Goal: Task Accomplishment & Management: Manage account settings

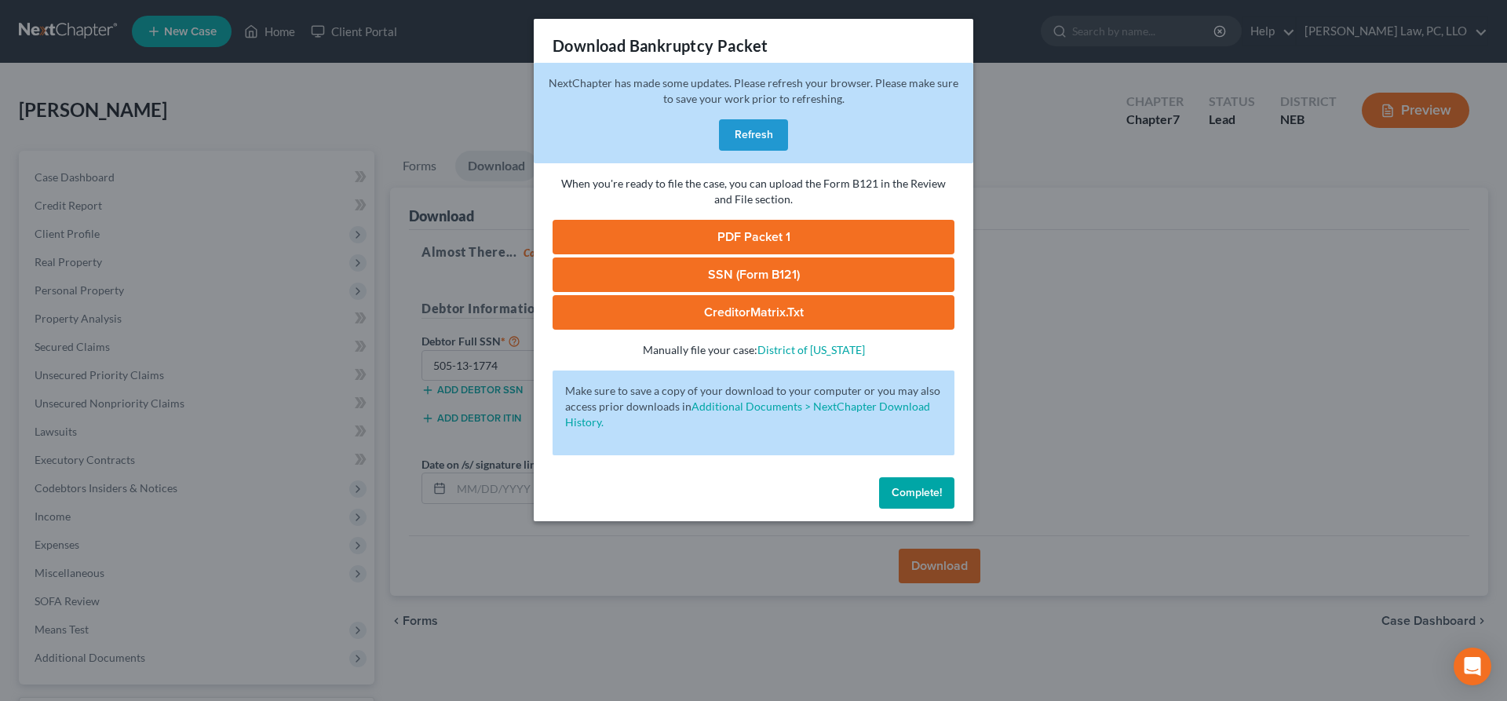
scroll to position [132, 0]
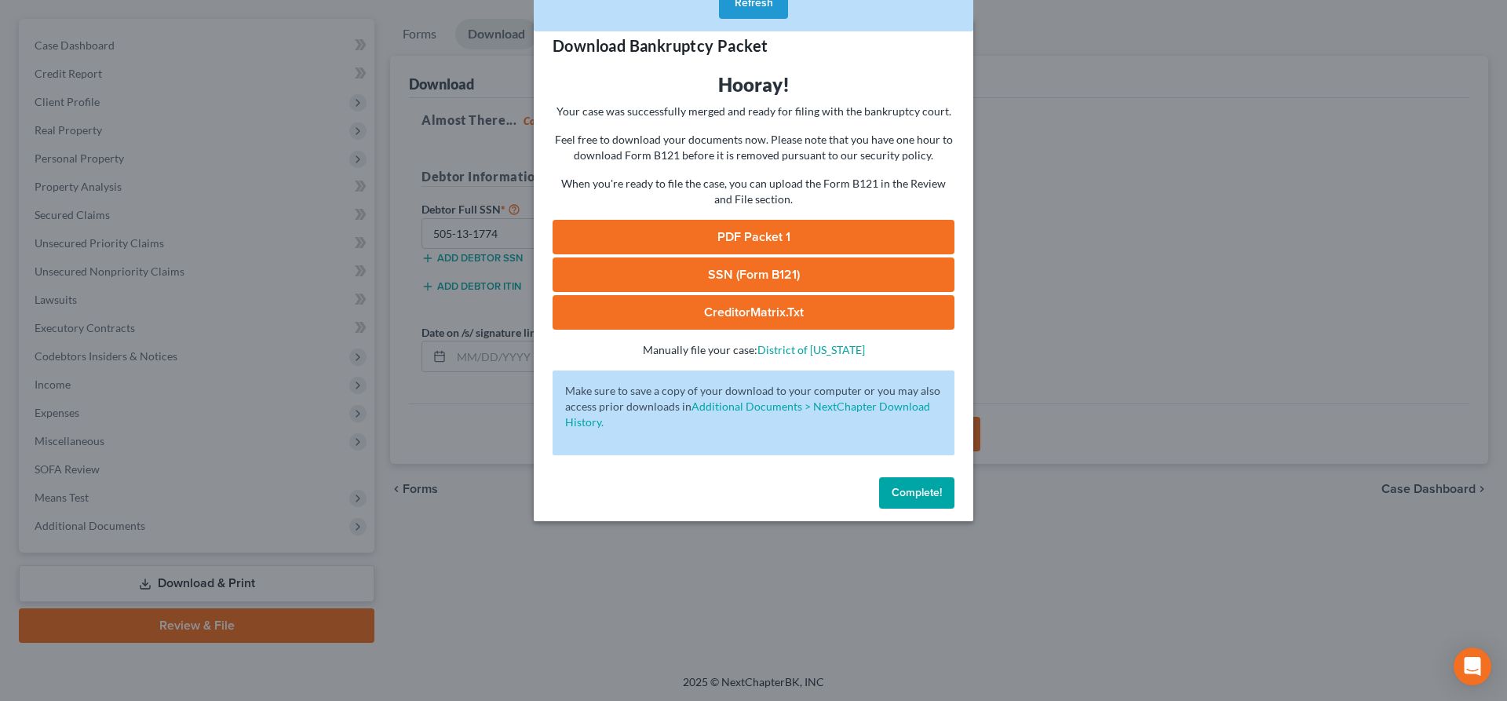
click at [916, 484] on button "Complete!" at bounding box center [916, 492] width 75 height 31
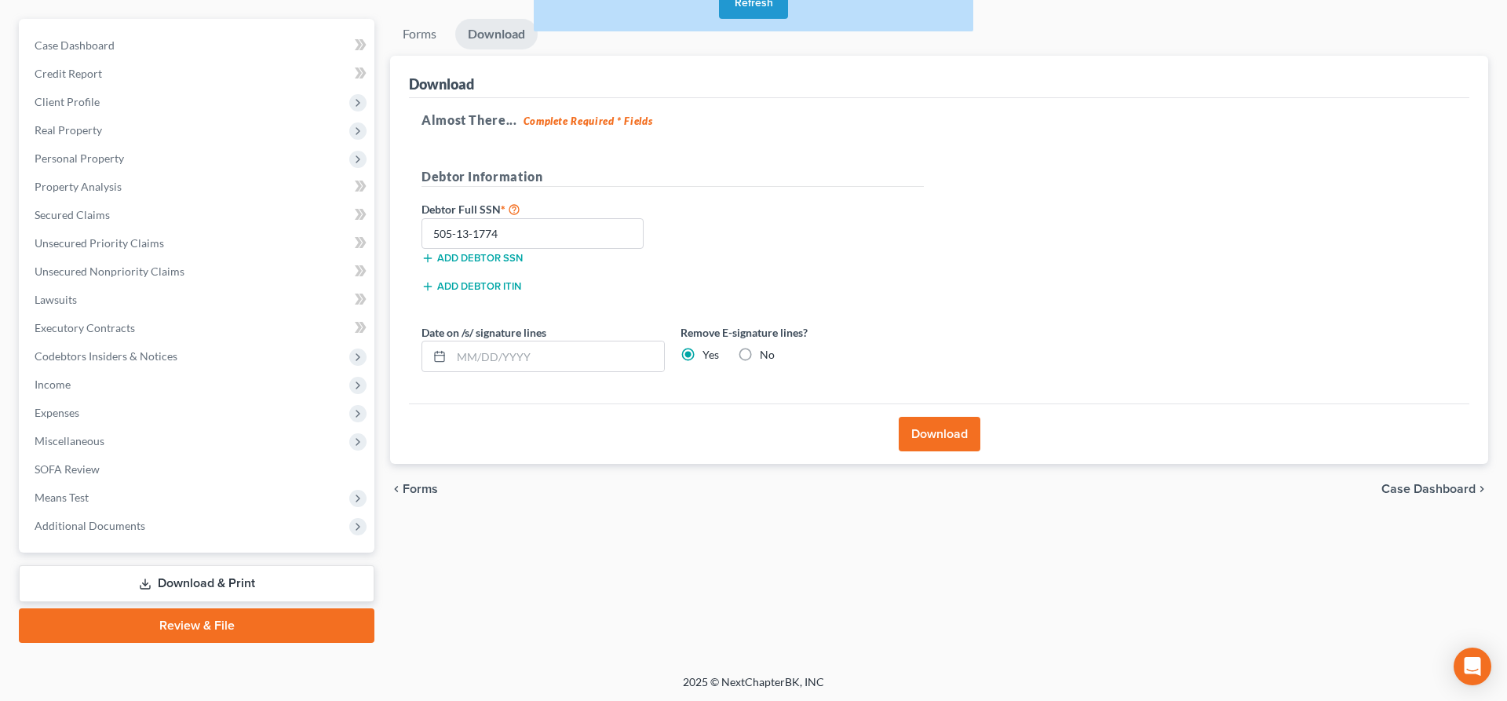
scroll to position [0, 0]
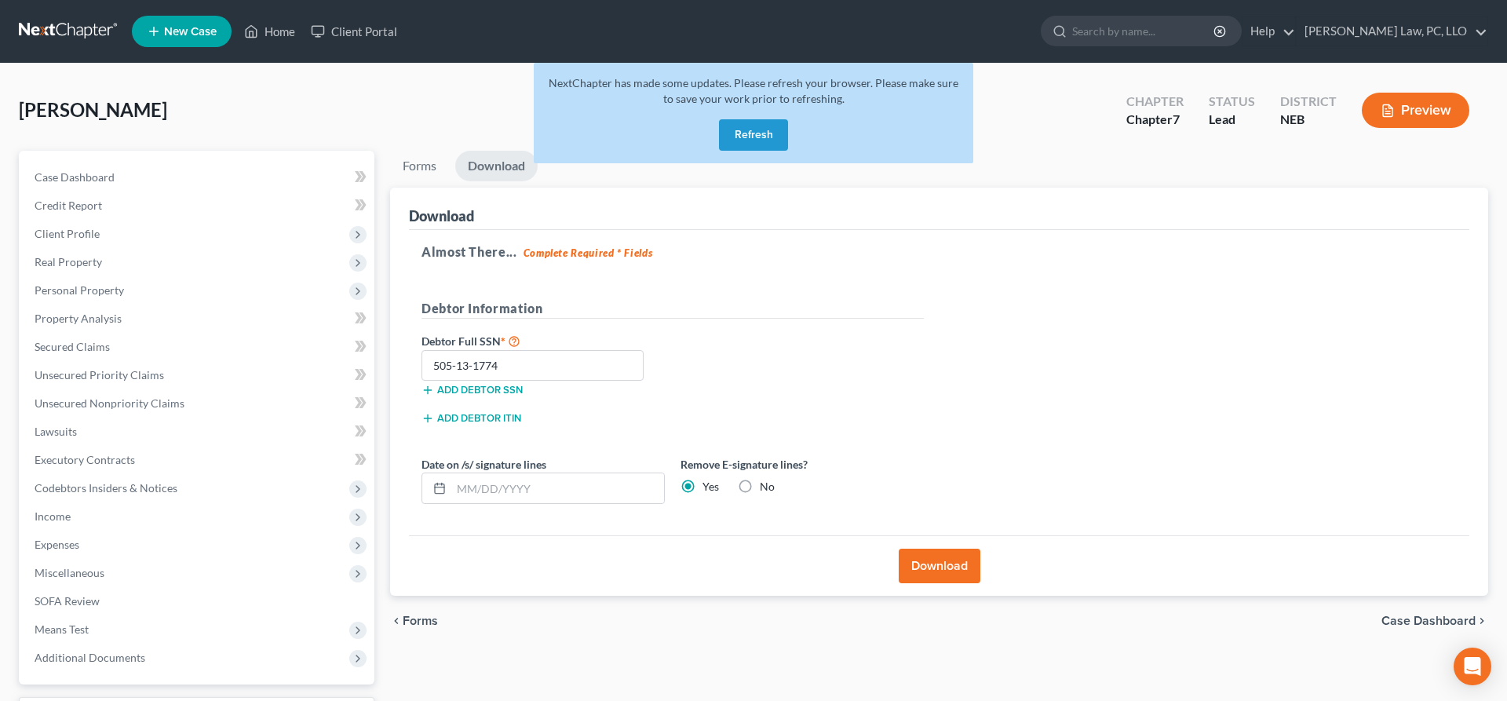
click at [765, 134] on button "Refresh" at bounding box center [753, 134] width 69 height 31
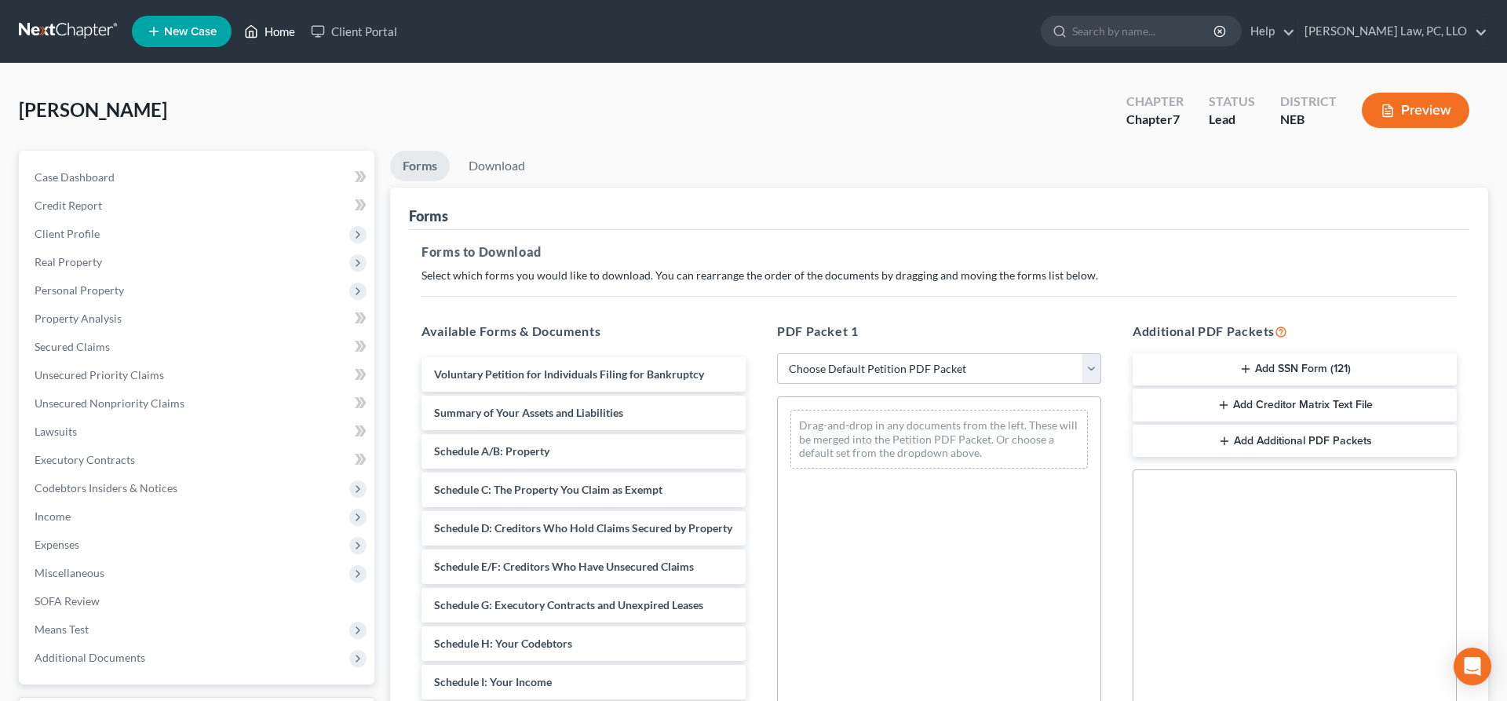
click at [283, 34] on link "Home" at bounding box center [269, 31] width 67 height 28
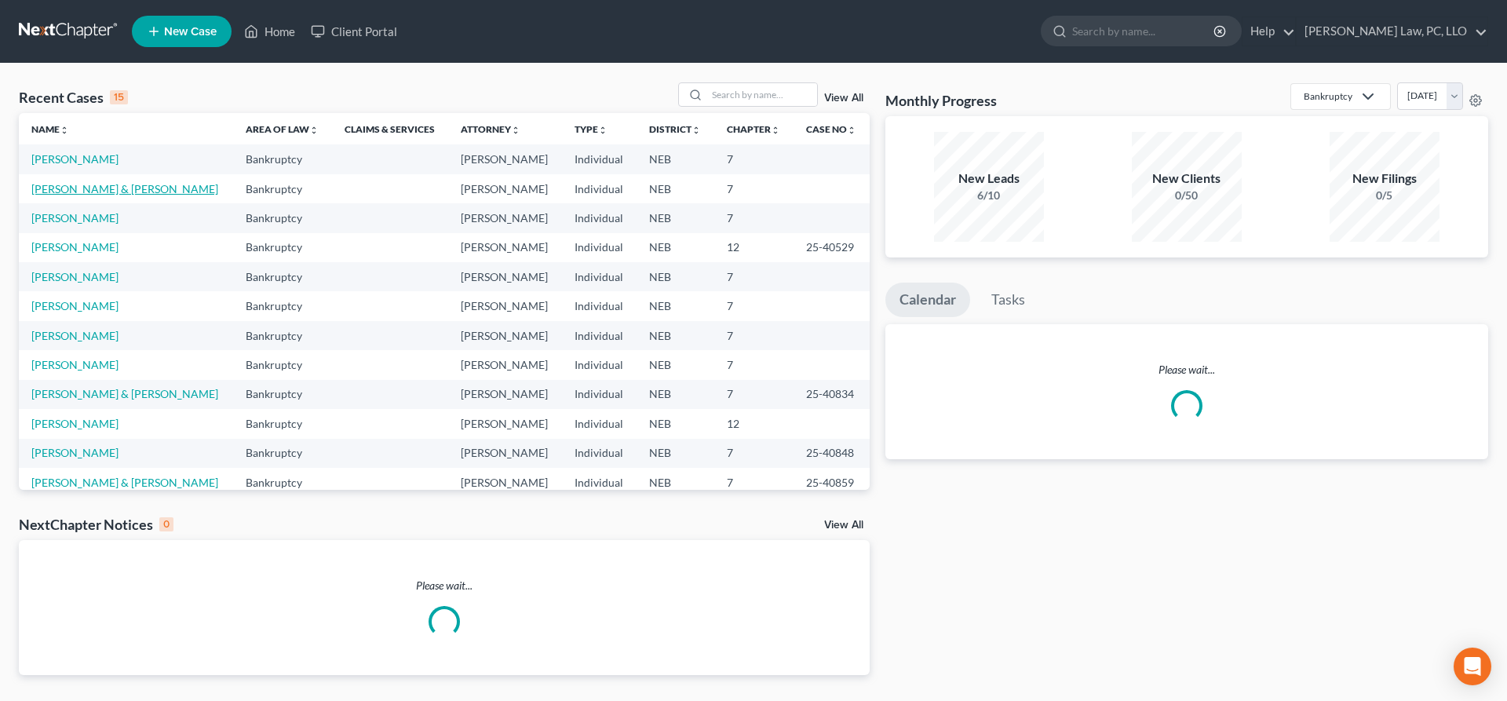
click at [108, 194] on link "[PERSON_NAME] & [PERSON_NAME]" at bounding box center [124, 188] width 187 height 13
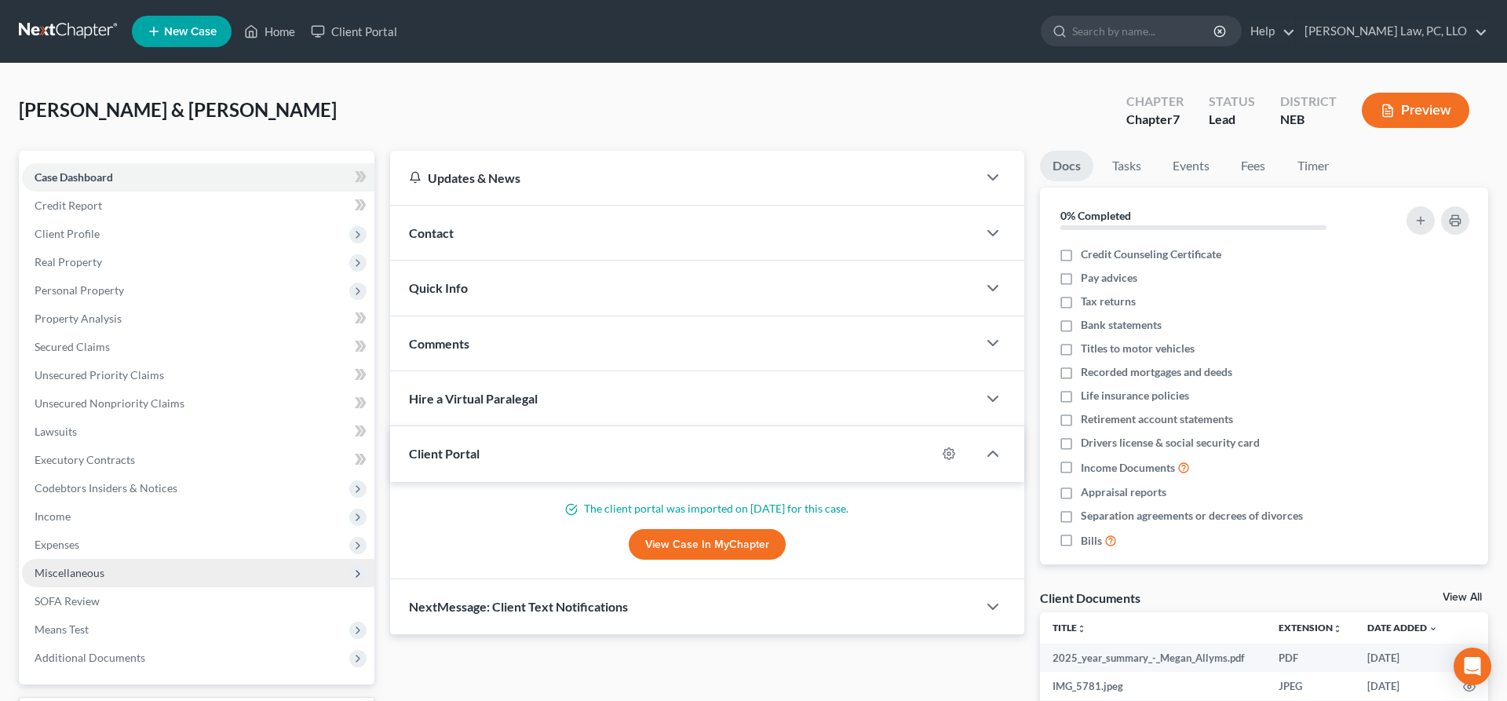
click at [104, 564] on span "Miscellaneous" at bounding box center [198, 573] width 352 height 28
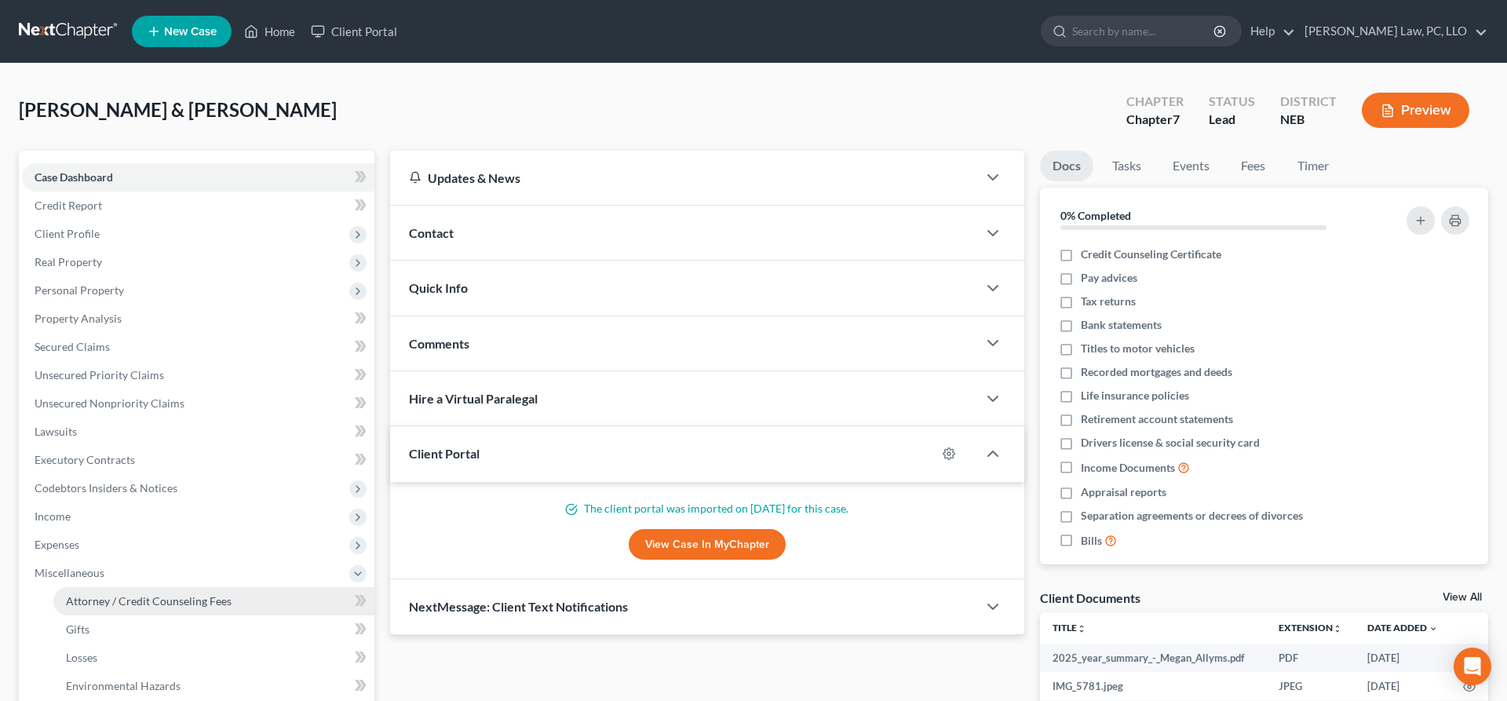
click at [120, 600] on span "Attorney / Credit Counseling Fees" at bounding box center [149, 600] width 166 height 13
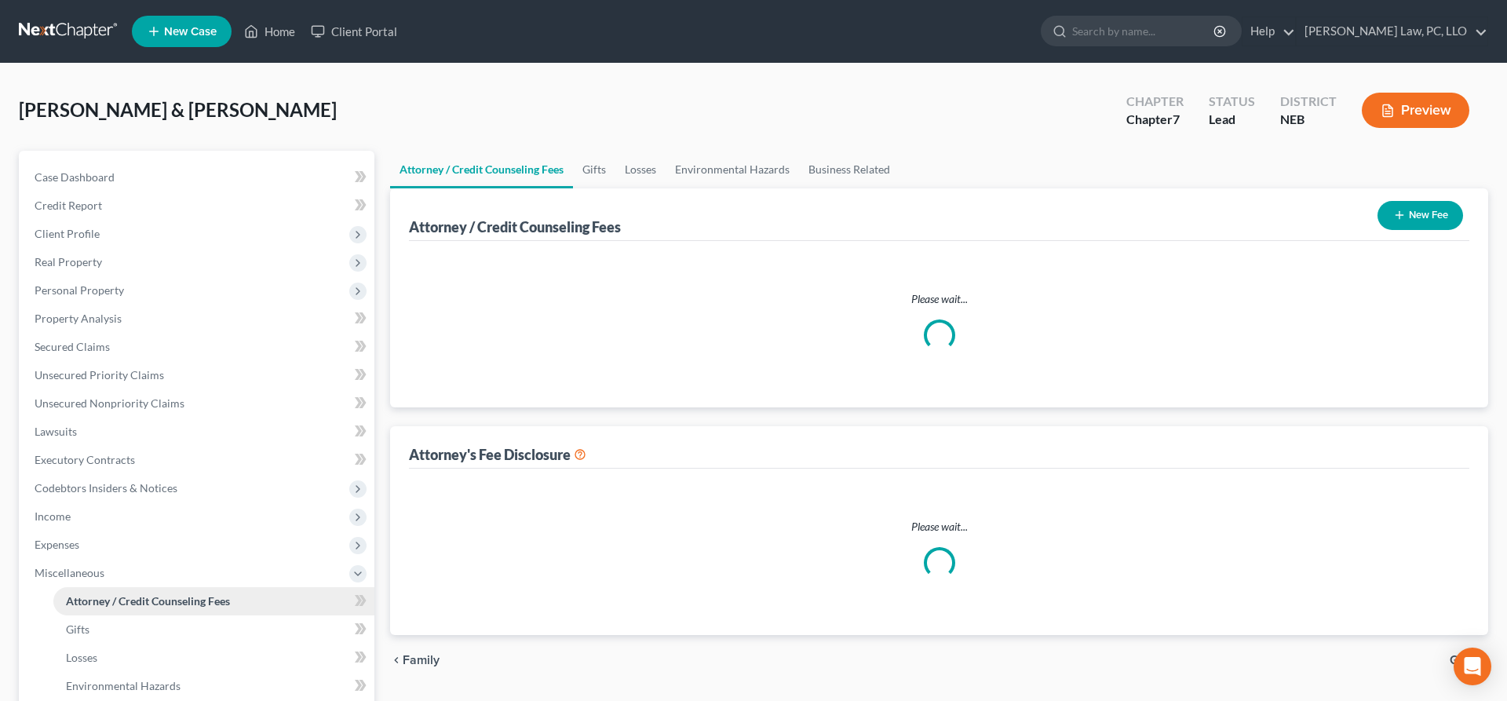
select select "2"
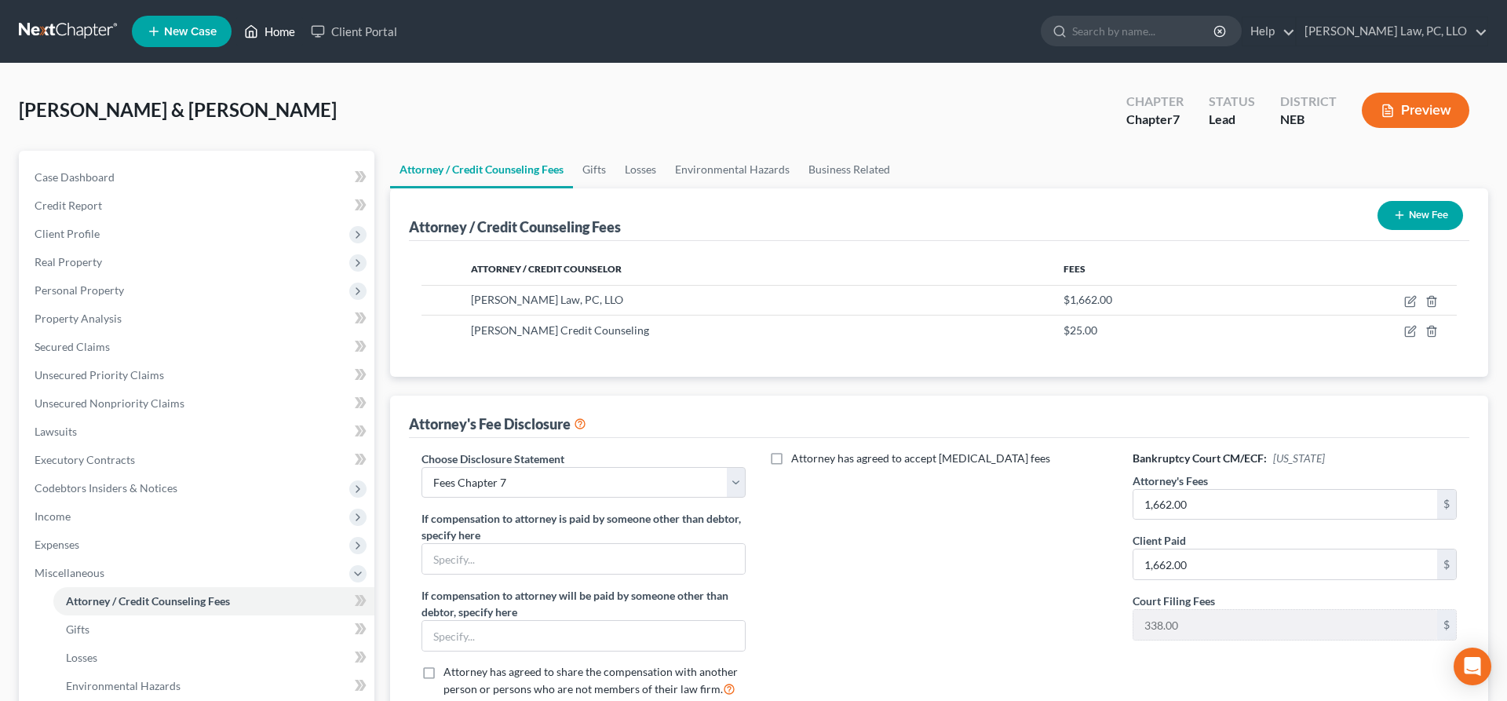
click at [278, 42] on link "Home" at bounding box center [269, 31] width 67 height 28
